Goal: Book appointment/travel/reservation

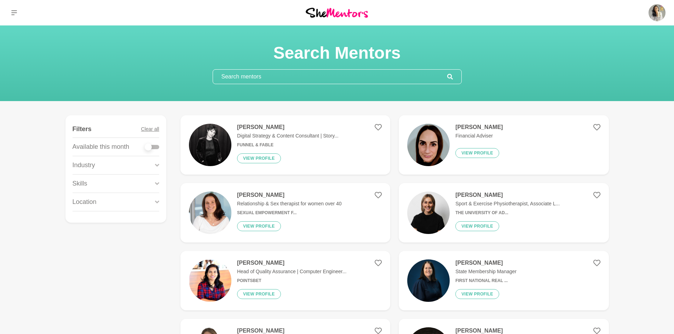
scroll to position [35, 0]
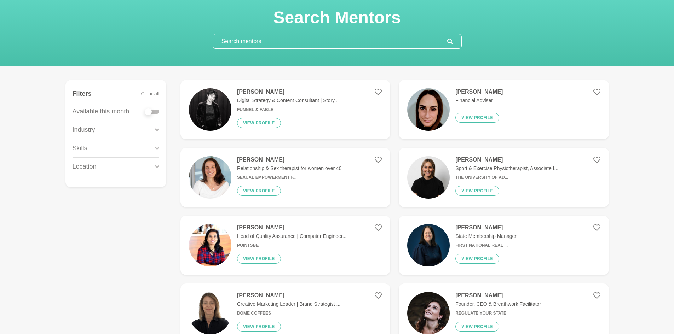
click at [301, 47] on input "text" at bounding box center [330, 41] width 234 height 14
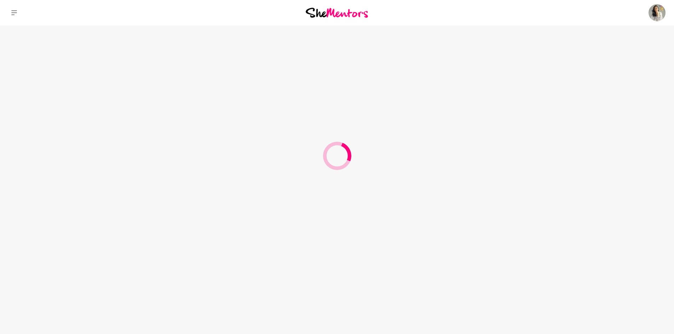
scroll to position [0, 0]
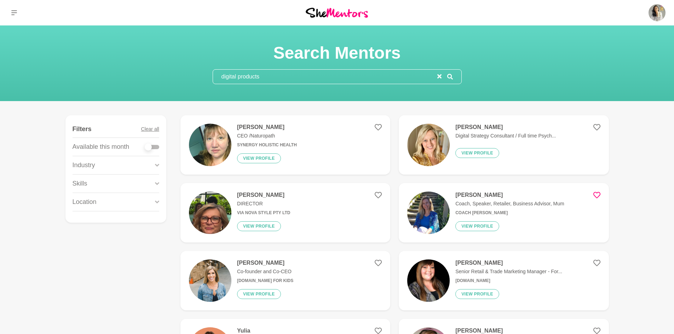
type input "digital products"
click at [501, 132] on p "Digital Strategy Consultant / Full time Psych..." at bounding box center [505, 135] width 100 height 7
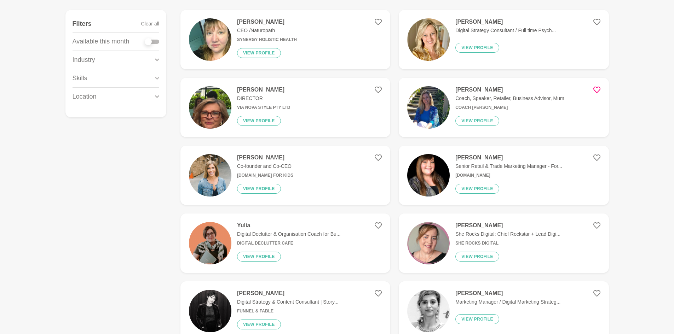
scroll to position [106, 0]
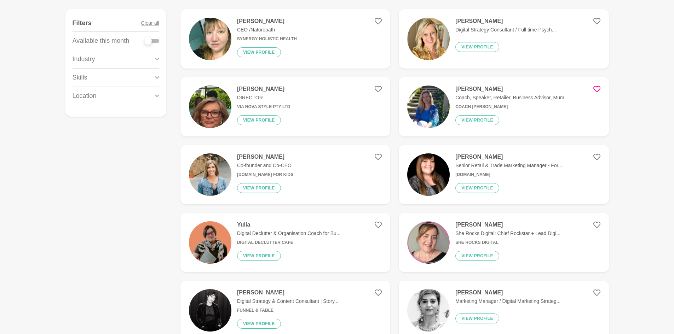
click at [306, 228] on h4 "Yulia" at bounding box center [289, 224] width 104 height 7
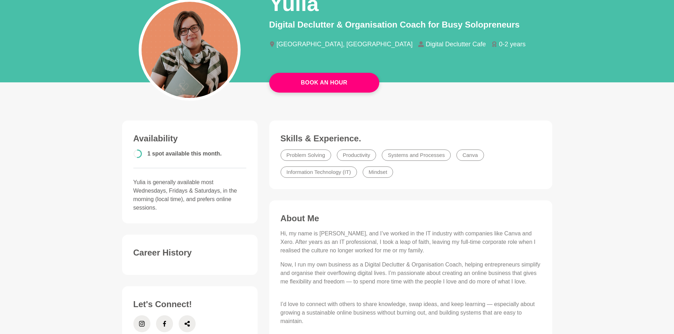
scroll to position [71, 0]
click at [484, 272] on p "Now, I run my own business as a Digital Declutter & Organisation Coach, helping…" at bounding box center [411, 277] width 260 height 34
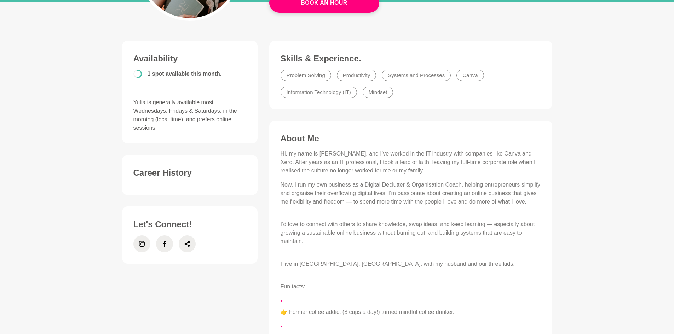
scroll to position [0, 0]
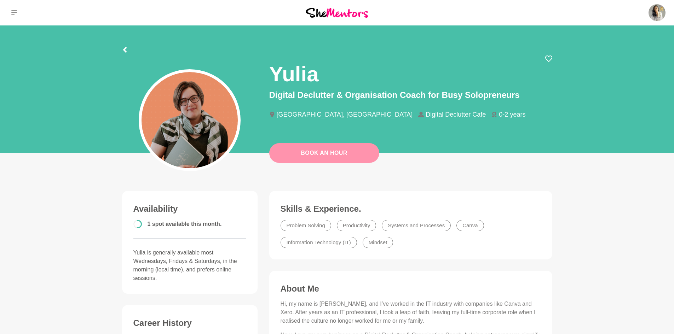
click at [323, 156] on link "Book An Hour" at bounding box center [324, 153] width 110 height 20
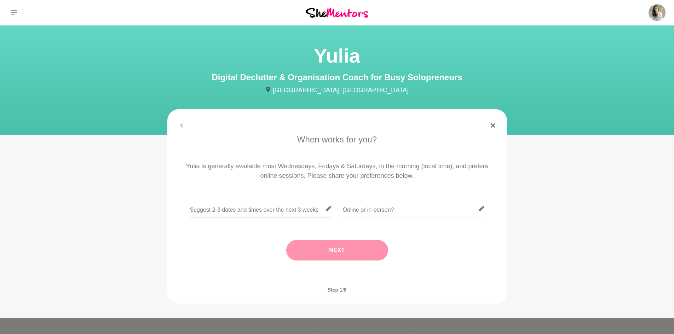
click at [272, 211] on input "text" at bounding box center [261, 208] width 142 height 17
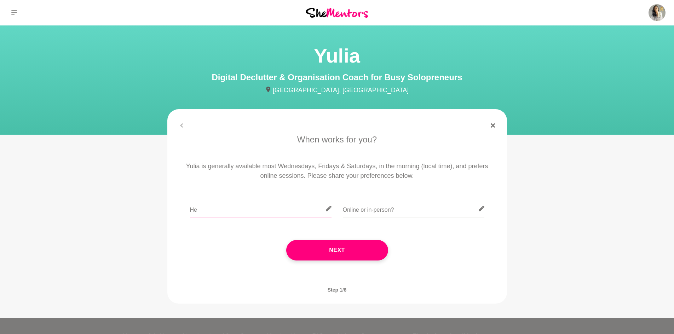
type input "H"
type input "Mondays or Fridays"
type input "Zoom"
click at [274, 211] on input "Mondays or Fridays" at bounding box center [261, 208] width 142 height 17
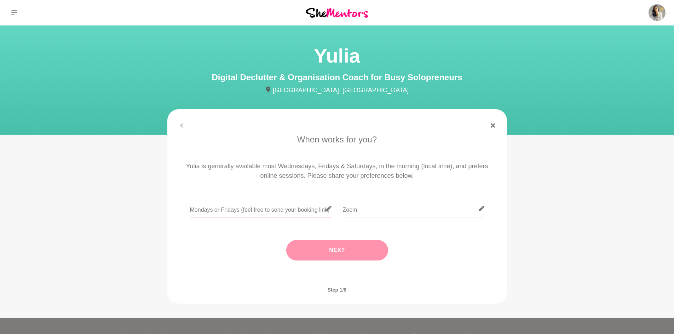
type input "Mondays or Fridays (feel free to send your booking link)"
click at [340, 251] on button "Next" at bounding box center [337, 250] width 102 height 21
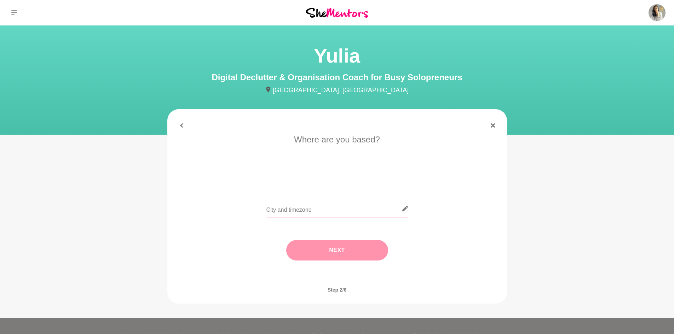
click at [298, 211] on input "text" at bounding box center [337, 208] width 142 height 17
type input "[GEOGRAPHIC_DATA] [GEOGRAPHIC_DATA]"
click at [333, 245] on button "Next" at bounding box center [337, 250] width 102 height 21
click at [365, 178] on li "I need tips" at bounding box center [365, 178] width 36 height 11
click at [346, 251] on button "Next" at bounding box center [337, 250] width 102 height 21
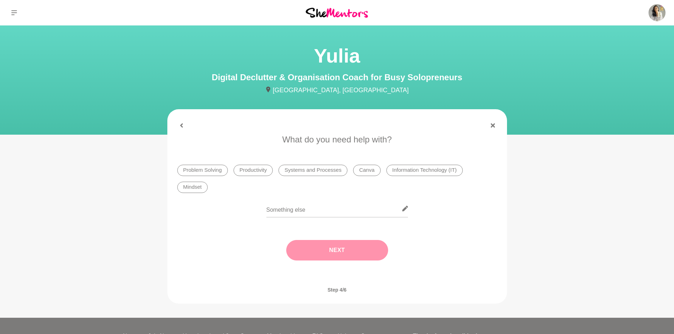
click at [332, 170] on li "Systems and Processes" at bounding box center [312, 170] width 69 height 11
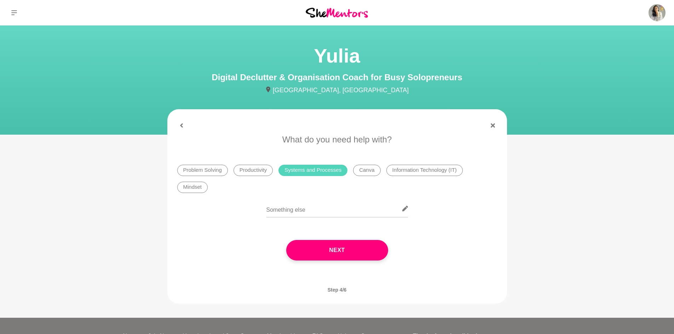
click at [369, 169] on li "Canva" at bounding box center [366, 170] width 27 height 11
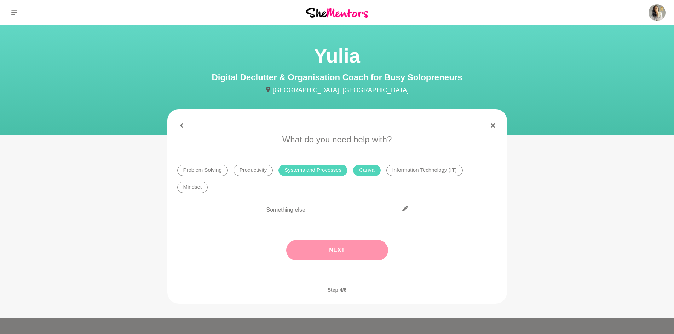
click at [337, 248] on button "Next" at bounding box center [337, 250] width 102 height 21
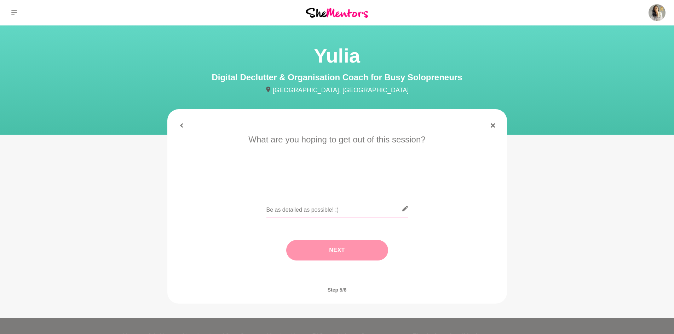
click at [315, 206] on input "text" at bounding box center [337, 208] width 142 height 17
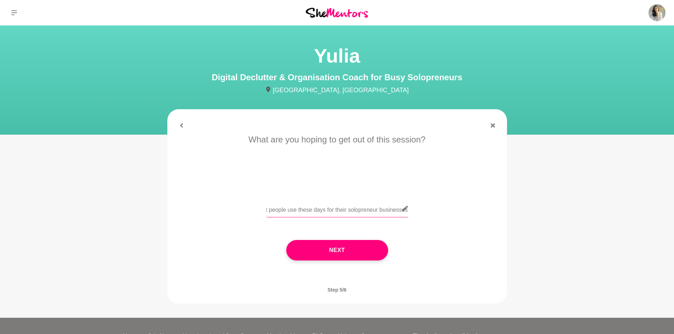
scroll to position [0, 281]
type input "Hello! I have so many apps and also cant transfer google drive across to my new…"
click at [334, 250] on button "Next" at bounding box center [337, 250] width 102 height 21
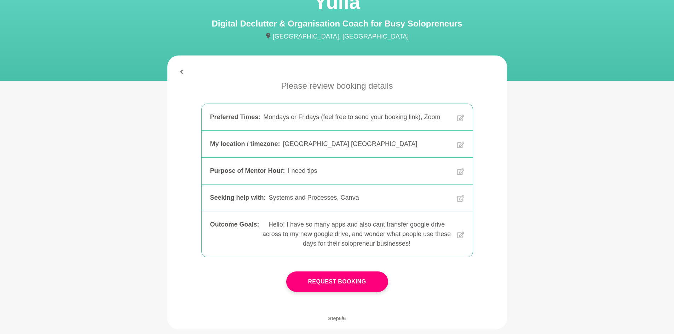
scroll to position [71, 0]
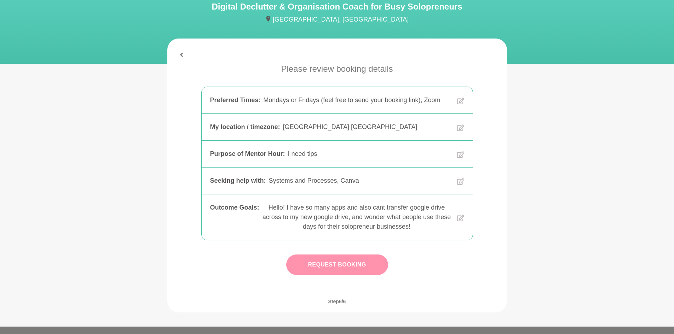
click at [333, 260] on button "Request Booking" at bounding box center [337, 265] width 102 height 21
